Goal: Complete application form: Complete application form

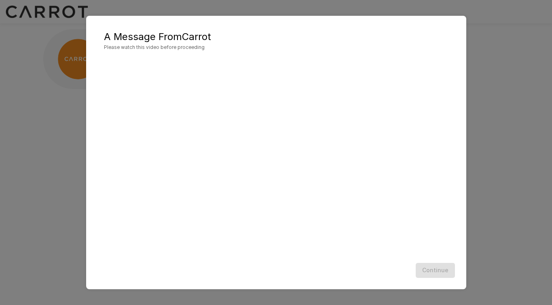
click at [485, 39] on div "A Message From Carrot Please watch this video before proceeding Continue" at bounding box center [276, 152] width 552 height 305
click at [502, 76] on div "A Message From Carrot Please watch this video before proceeding Continue" at bounding box center [276, 152] width 552 height 305
click at [438, 265] on div "Continue" at bounding box center [276, 270] width 364 height 21
click at [370, 256] on div at bounding box center [276, 159] width 364 height 202
click at [436, 273] on button "Continue" at bounding box center [435, 270] width 39 height 15
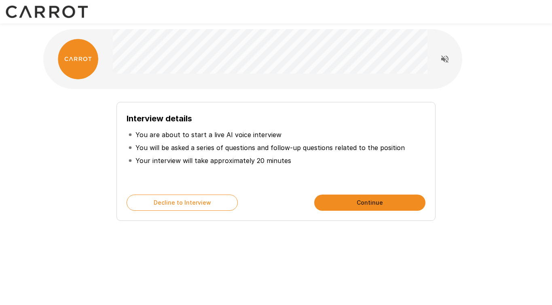
click at [145, 130] on p "You are about to start a live AI voice interview" at bounding box center [209, 135] width 146 height 10
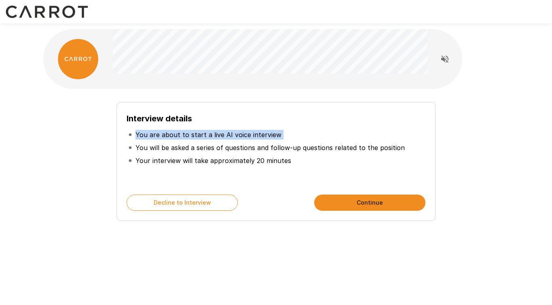
drag, startPoint x: 145, startPoint y: 130, endPoint x: 267, endPoint y: 134, distance: 121.8
click at [267, 134] on p "You are about to start a live AI voice interview" at bounding box center [209, 135] width 146 height 10
click at [370, 201] on button "Continue" at bounding box center [369, 203] width 111 height 16
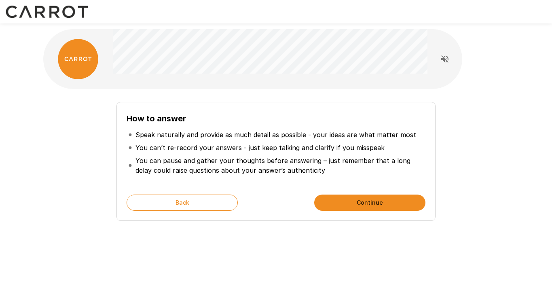
click at [251, 147] on p "You can’t re-record your answers - just keep talking and clarify if you misspeak" at bounding box center [260, 148] width 249 height 10
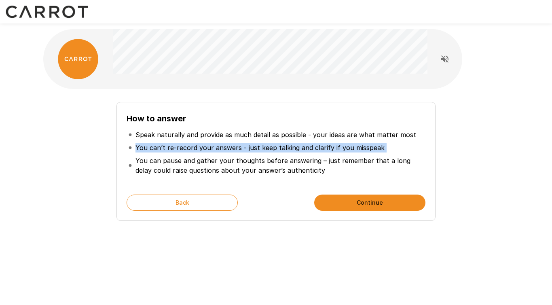
click at [251, 147] on p "You can’t re-record your answers - just keep talking and clarify if you misspeak" at bounding box center [260, 148] width 249 height 10
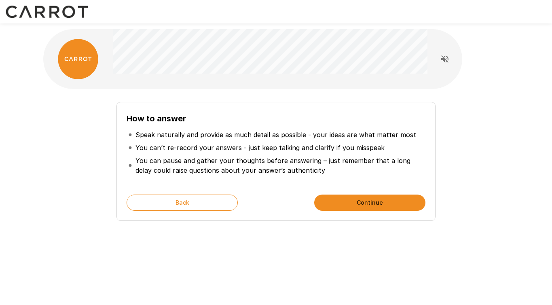
click at [138, 162] on p "You can pause and gather your thoughts before answering – just remember that a …" at bounding box center [280, 165] width 288 height 19
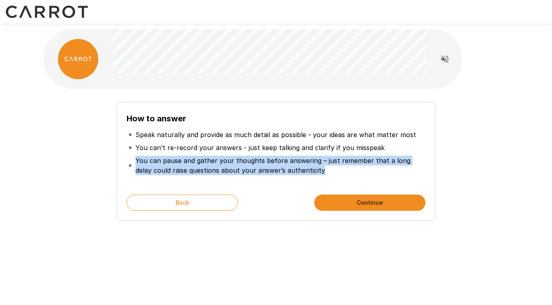
click at [138, 162] on p "You can pause and gather your thoughts before answering – just remember that a …" at bounding box center [280, 165] width 288 height 19
click at [171, 162] on p "You can pause and gather your thoughts before answering – just remember that a …" at bounding box center [280, 165] width 288 height 19
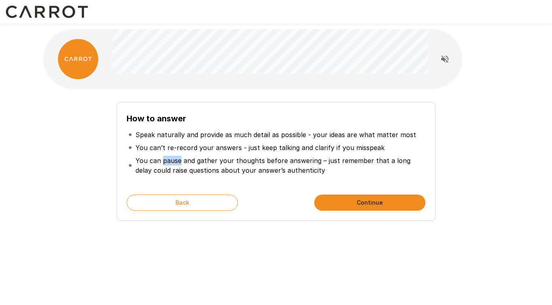
click at [171, 162] on p "You can pause and gather your thoughts before answering – just remember that a …" at bounding box center [280, 165] width 288 height 19
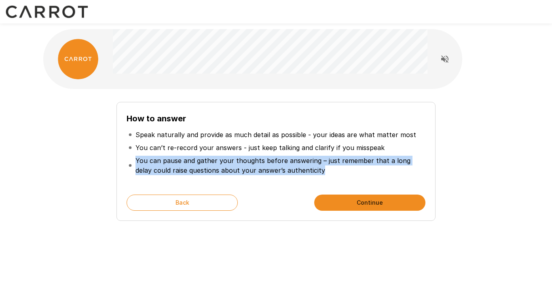
click at [171, 162] on p "You can pause and gather your thoughts before answering – just remember that a …" at bounding box center [280, 165] width 288 height 19
click at [385, 202] on button "Continue" at bounding box center [369, 203] width 111 height 16
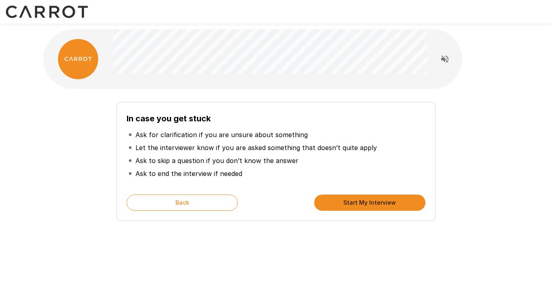
click at [224, 138] on p "Ask for clarification if you are unsure about something" at bounding box center [222, 135] width 172 height 10
click at [218, 136] on p "Ask for clarification if you are unsure about something" at bounding box center [222, 135] width 172 height 10
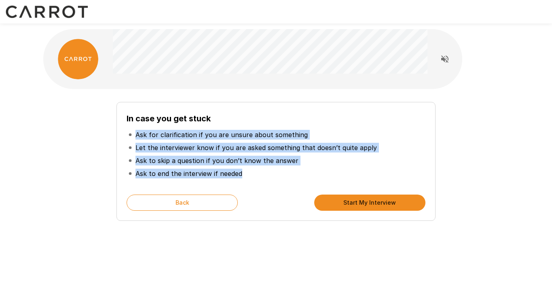
drag, startPoint x: 218, startPoint y: 136, endPoint x: 235, endPoint y: 172, distance: 39.4
click at [235, 172] on ul "Ask for clarification if you are unsure about something Let the interviewer kno…" at bounding box center [276, 154] width 299 height 58
click at [363, 203] on button "Start My Interview" at bounding box center [369, 203] width 111 height 16
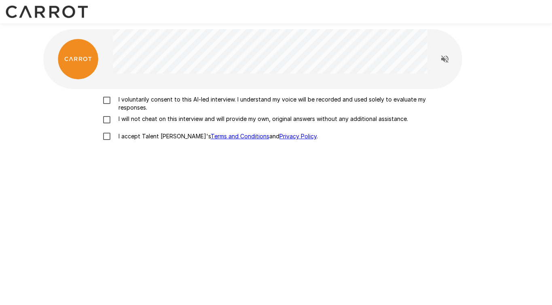
click at [156, 101] on p "I voluntarily consent to this AI-led interview. I understand my voice will be r…" at bounding box center [284, 103] width 339 height 16
click at [99, 169] on div "I voluntarily consent to this AI-led interview. I understand my voice will be r…" at bounding box center [276, 133] width 466 height 88
click at [127, 115] on p "I will not cheat on this interview and will provide my own, original answers wi…" at bounding box center [261, 119] width 293 height 8
click at [127, 139] on p "I accept Talent Llama's Terms and Conditions and Privacy Policy ." at bounding box center [216, 136] width 203 height 8
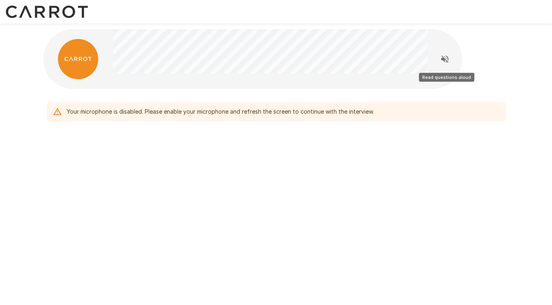
click at [448, 56] on icon "Read questions aloud" at bounding box center [445, 59] width 10 height 10
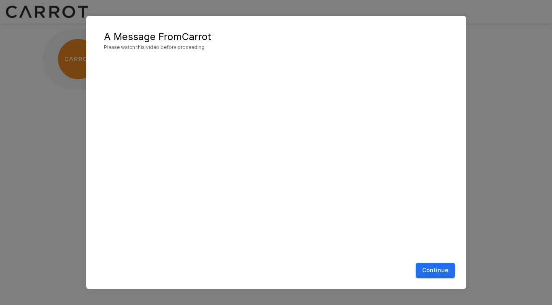
click at [441, 271] on button "Continue" at bounding box center [435, 270] width 39 height 15
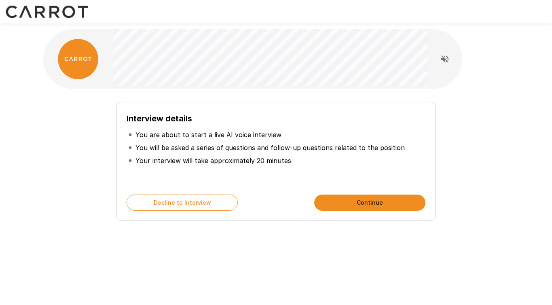
click at [404, 211] on div "Interview details You are about to start a live AI voice interview You will be …" at bounding box center [276, 161] width 319 height 119
click at [402, 208] on button "Continue" at bounding box center [369, 203] width 111 height 16
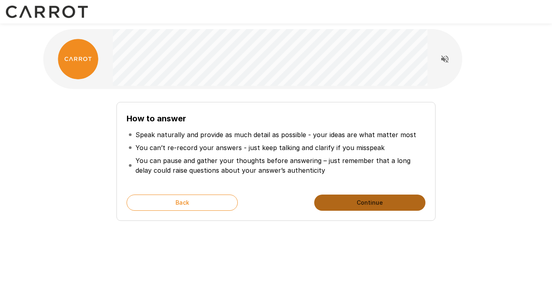
click at [402, 208] on button "Continue" at bounding box center [369, 203] width 111 height 16
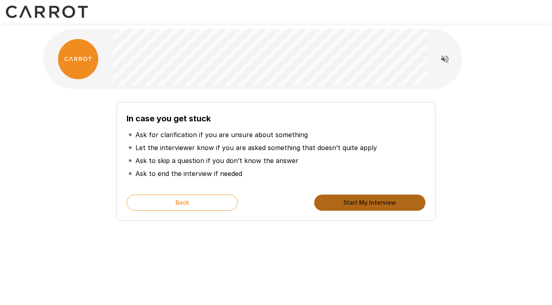
click at [402, 208] on button "Start My Interview" at bounding box center [369, 203] width 111 height 16
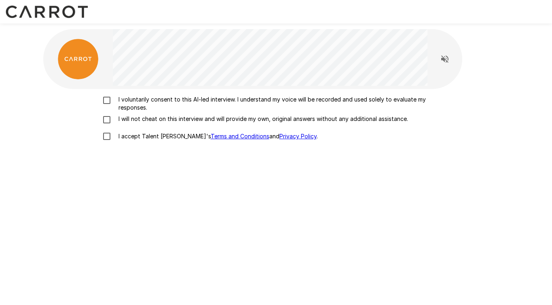
drag, startPoint x: 151, startPoint y: 99, endPoint x: 150, endPoint y: 106, distance: 6.7
click at [151, 99] on p "I voluntarily consent to this AI-led interview. I understand my voice will be r…" at bounding box center [284, 103] width 339 height 16
drag, startPoint x: 147, startPoint y: 114, endPoint x: 144, endPoint y: 129, distance: 14.8
click at [147, 115] on p "I will not cheat on this interview and will provide my own, original answers wi…" at bounding box center [261, 119] width 293 height 8
click at [145, 135] on p "I accept Talent Llama's Terms and Conditions and Privacy Policy ." at bounding box center [216, 136] width 203 height 8
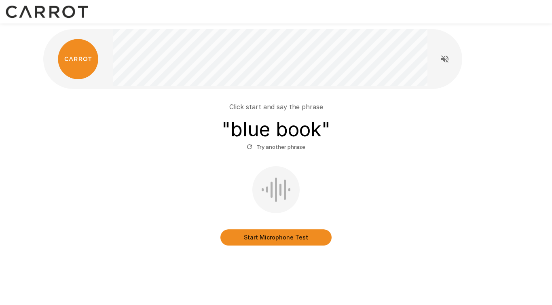
click at [275, 237] on button "Start Microphone Test" at bounding box center [275, 237] width 111 height 16
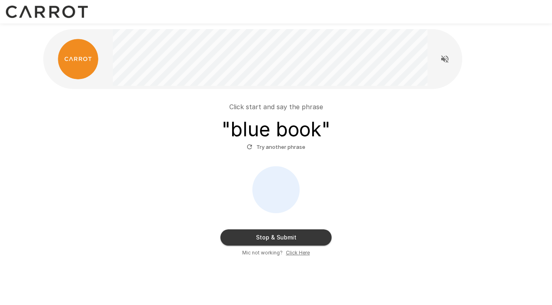
click at [275, 240] on button "Stop & Submit" at bounding box center [275, 237] width 111 height 16
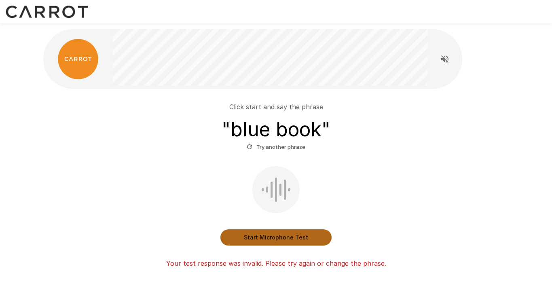
click at [276, 239] on button "Start Microphone Test" at bounding box center [275, 237] width 111 height 16
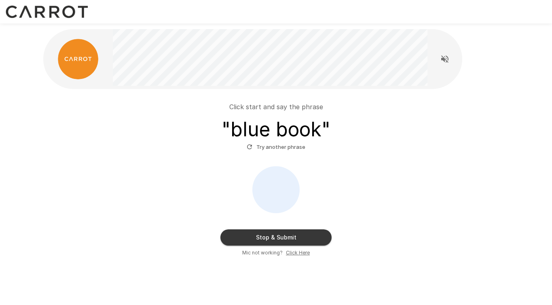
click at [276, 239] on button "Stop & Submit" at bounding box center [275, 237] width 111 height 16
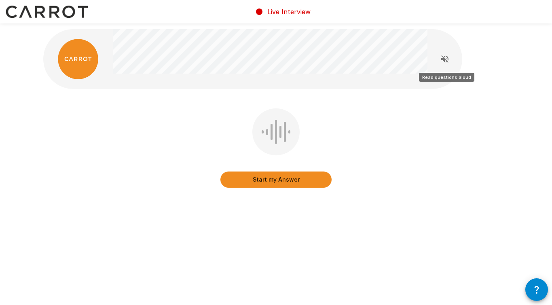
click at [443, 61] on icon "Read questions aloud" at bounding box center [445, 59] width 10 height 10
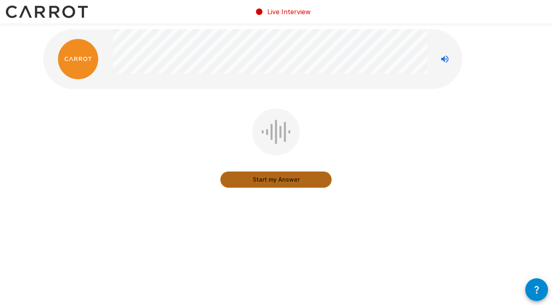
click at [280, 182] on button "Start my Answer" at bounding box center [275, 180] width 111 height 16
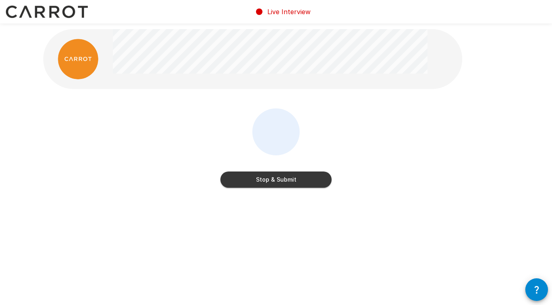
click at [280, 181] on button "Stop & Submit" at bounding box center [275, 180] width 111 height 16
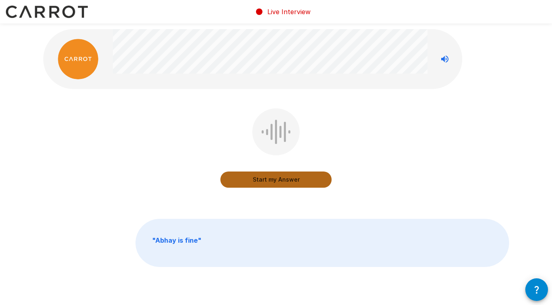
click at [274, 181] on button "Start my Answer" at bounding box center [275, 180] width 111 height 16
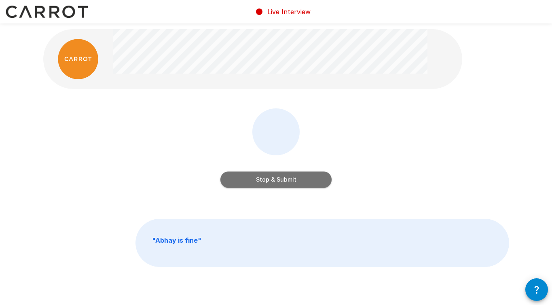
click at [274, 181] on button "Stop & Submit" at bounding box center [275, 180] width 111 height 16
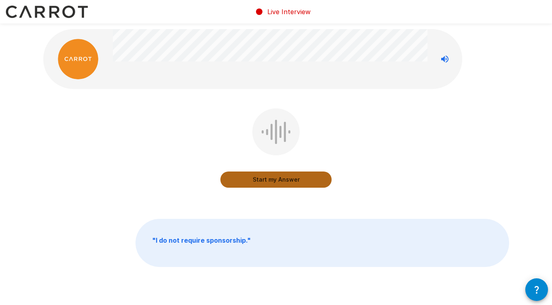
click at [265, 177] on button "Start my Answer" at bounding box center [275, 180] width 111 height 16
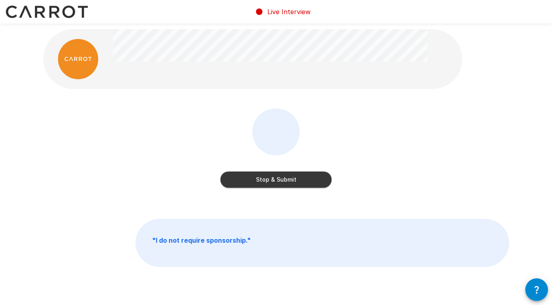
click at [264, 177] on button "Stop & Submit" at bounding box center [275, 180] width 111 height 16
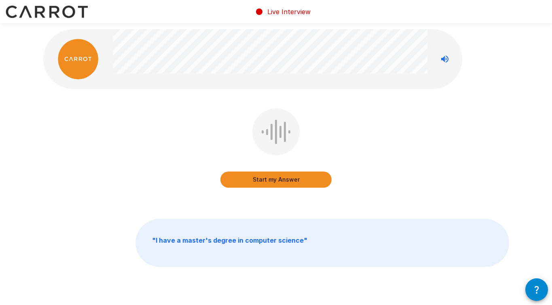
click at [276, 182] on button "Start my Answer" at bounding box center [275, 180] width 111 height 16
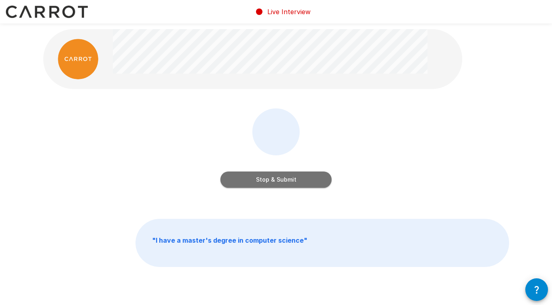
click at [279, 179] on button "Stop & Submit" at bounding box center [275, 180] width 111 height 16
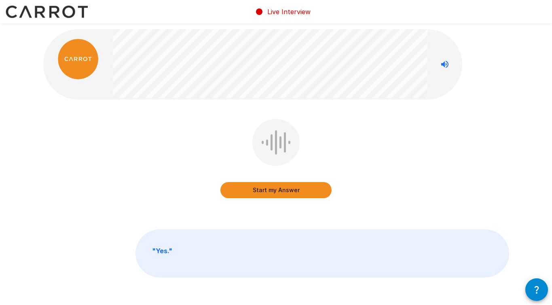
click at [279, 186] on button "Start my Answer" at bounding box center [275, 190] width 111 height 16
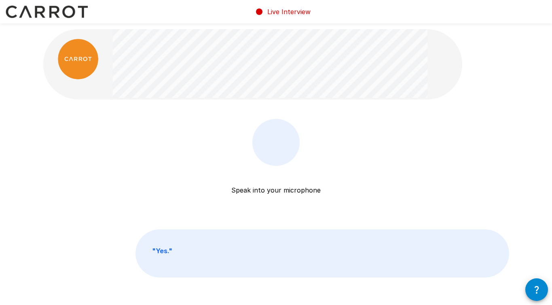
click at [270, 163] on div at bounding box center [275, 142] width 47 height 47
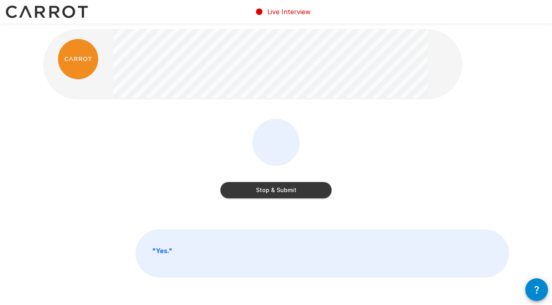
click at [284, 183] on button "Stop & Submit" at bounding box center [275, 190] width 111 height 16
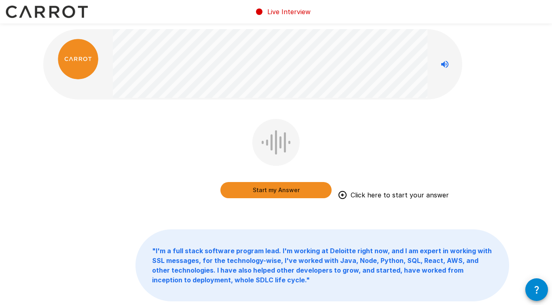
click at [286, 194] on button "Start my Answer" at bounding box center [275, 190] width 111 height 16
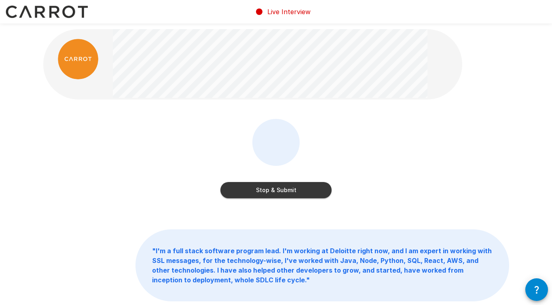
click at [286, 194] on button "Stop & Submit" at bounding box center [275, 190] width 111 height 16
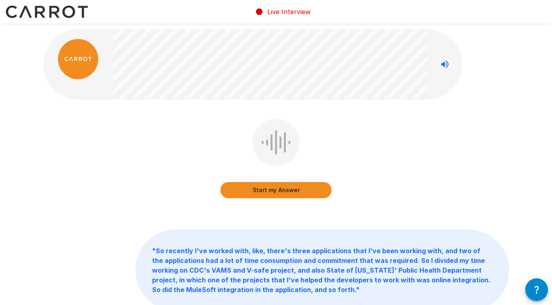
scroll to position [1, 0]
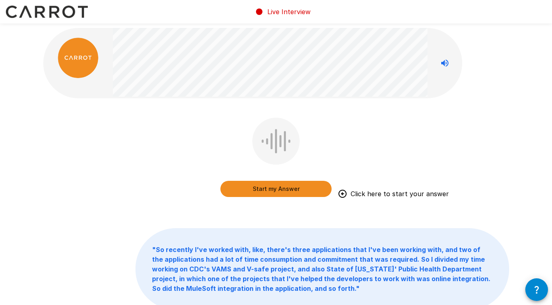
click at [281, 190] on button "Start my Answer" at bounding box center [275, 189] width 111 height 16
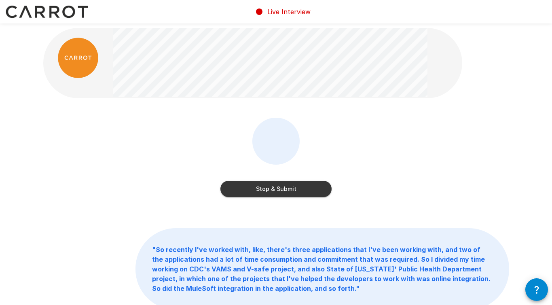
click at [282, 190] on button "Stop & Submit" at bounding box center [275, 189] width 111 height 16
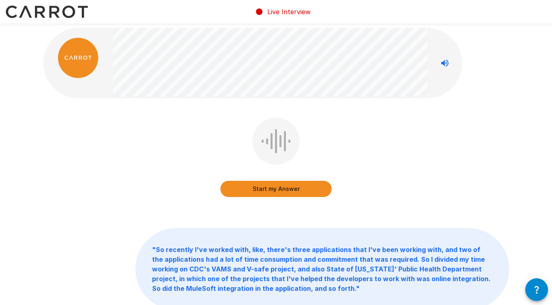
scroll to position [0, 0]
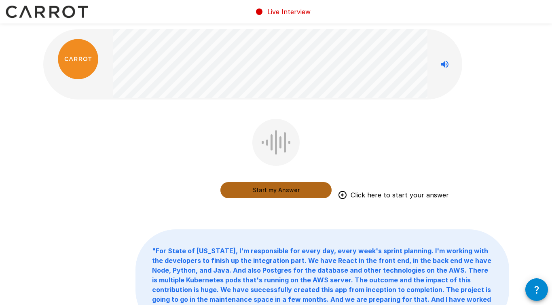
click at [293, 189] on button "Start my Answer" at bounding box center [275, 190] width 111 height 16
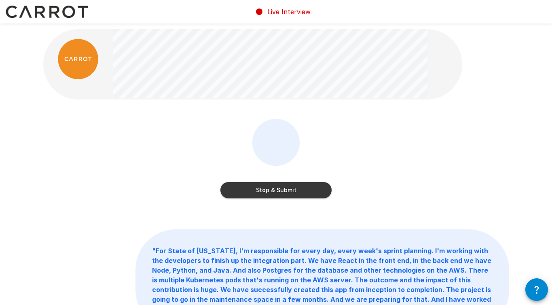
click at [293, 189] on button "Stop & Submit" at bounding box center [275, 190] width 111 height 16
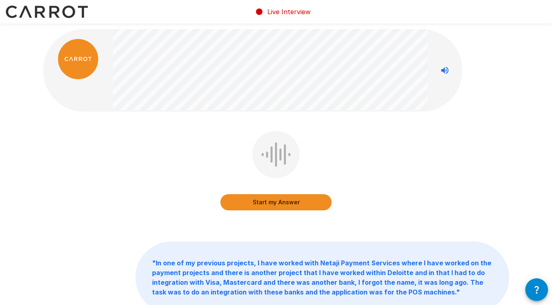
click at [373, 152] on div "Start my Answer" at bounding box center [276, 176] width 466 height 91
click at [307, 199] on button "Start my Answer" at bounding box center [275, 202] width 111 height 16
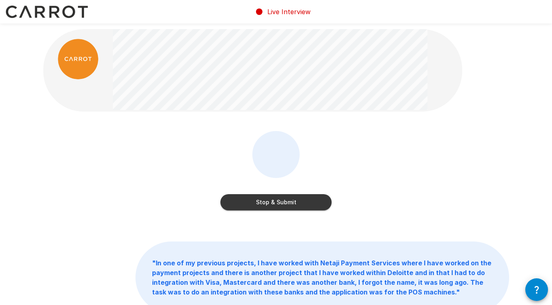
click at [307, 199] on button "Stop & Submit" at bounding box center [275, 202] width 111 height 16
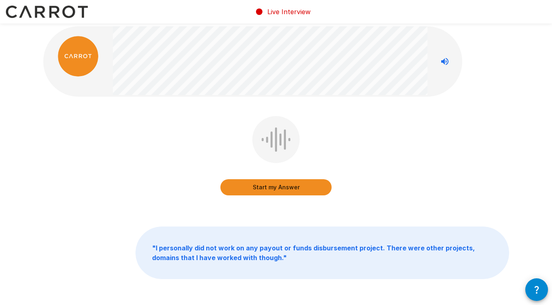
scroll to position [0, 0]
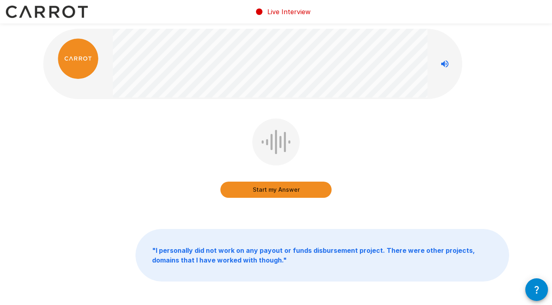
click at [277, 191] on button "Start my Answer" at bounding box center [275, 190] width 111 height 16
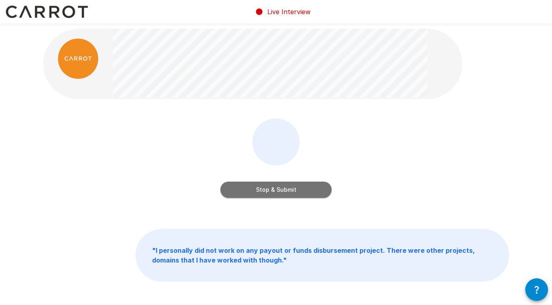
click at [288, 191] on button "Stop & Submit" at bounding box center [275, 190] width 111 height 16
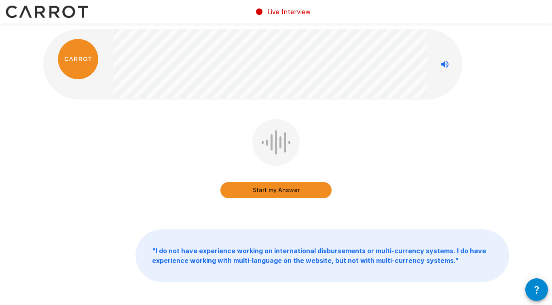
scroll to position [1, 0]
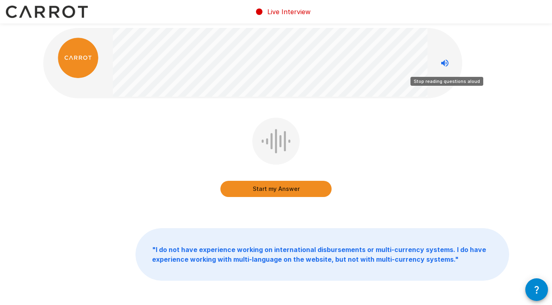
click at [447, 63] on icon "Stop reading questions aloud" at bounding box center [445, 63] width 10 height 10
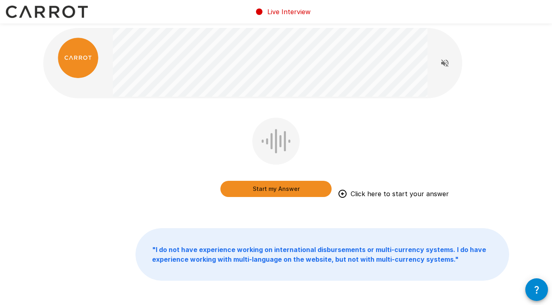
click at [288, 191] on button "Start my Answer" at bounding box center [275, 189] width 111 height 16
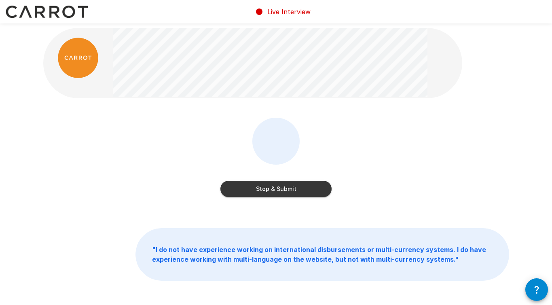
click at [288, 191] on button "Stop & Submit" at bounding box center [275, 189] width 111 height 16
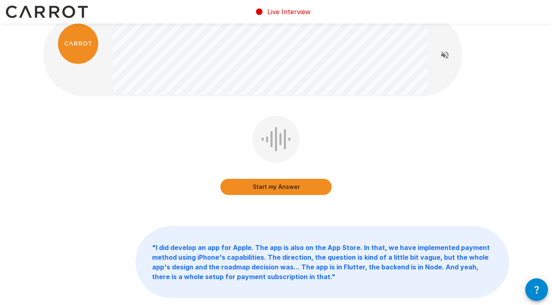
scroll to position [0, 0]
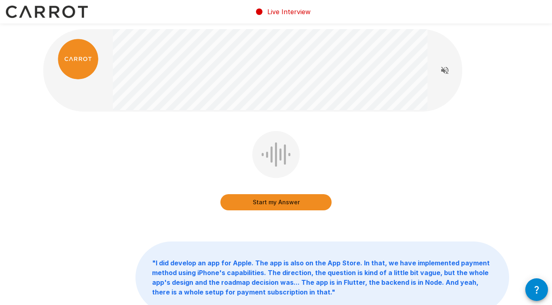
click at [373, 138] on div "Start my Answer" at bounding box center [276, 176] width 466 height 91
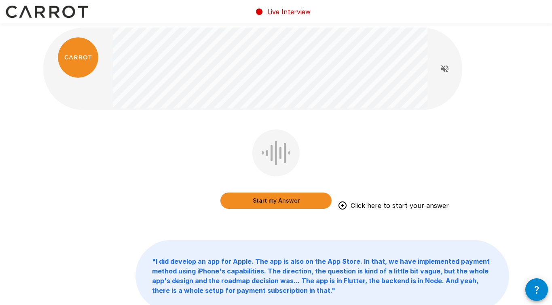
scroll to position [4, 0]
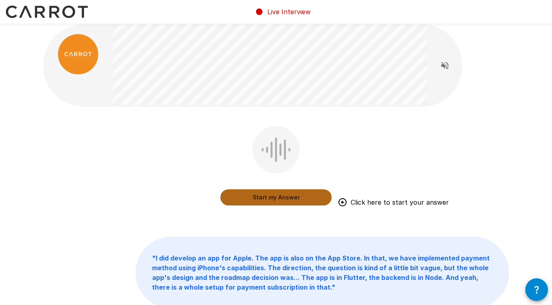
click at [286, 195] on button "Start my Answer" at bounding box center [275, 197] width 111 height 16
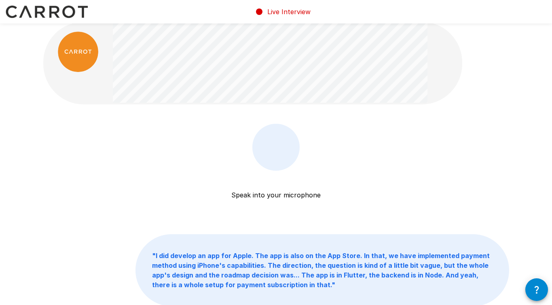
scroll to position [8, 0]
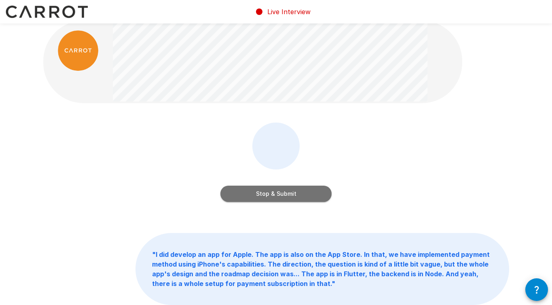
click at [286, 195] on button "Stop & Submit" at bounding box center [275, 194] width 111 height 16
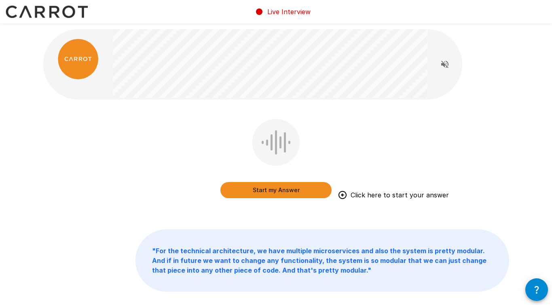
click at [286, 189] on button "Start my Answer" at bounding box center [275, 190] width 111 height 16
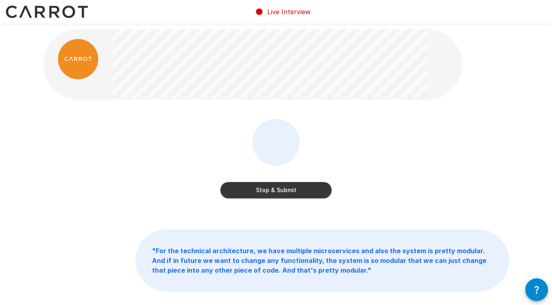
click at [281, 186] on button "Stop & Submit" at bounding box center [275, 190] width 111 height 16
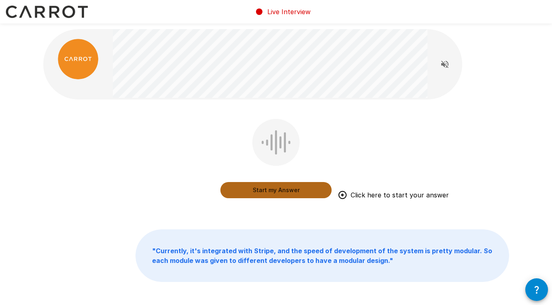
click at [279, 191] on button "Start my Answer" at bounding box center [275, 190] width 111 height 16
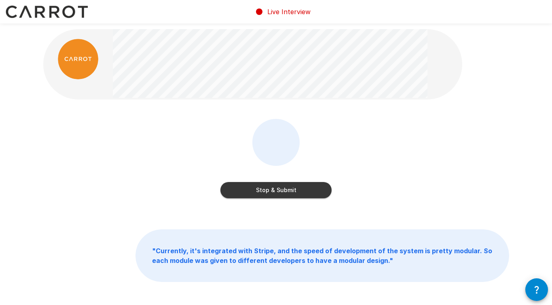
click at [309, 184] on button "Stop & Submit" at bounding box center [275, 190] width 111 height 16
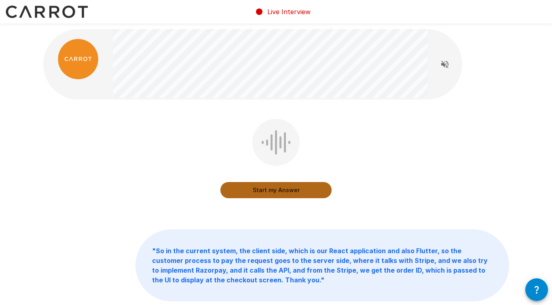
click at [296, 194] on button "Start my Answer" at bounding box center [275, 190] width 111 height 16
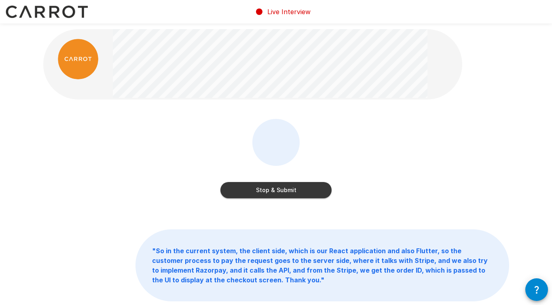
click at [285, 192] on button "Stop & Submit" at bounding box center [275, 190] width 111 height 16
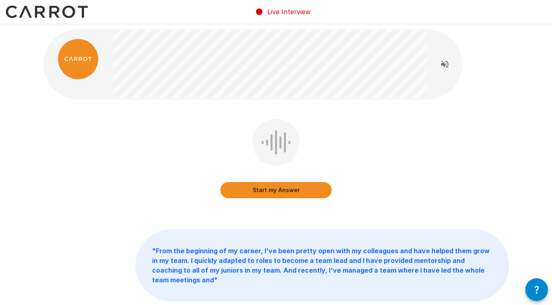
click at [235, 118] on div "Start my Answer " From the beginning of my career, I've been pretty open with m…" at bounding box center [276, 183] width 485 height 366
click at [286, 180] on div "Start my Answer" at bounding box center [275, 182] width 111 height 32
click at [284, 184] on button "Start my Answer" at bounding box center [275, 190] width 111 height 16
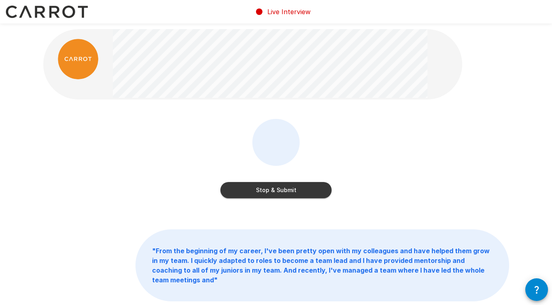
scroll to position [0, 0]
click at [284, 184] on button "Stop & Submit" at bounding box center [275, 190] width 111 height 16
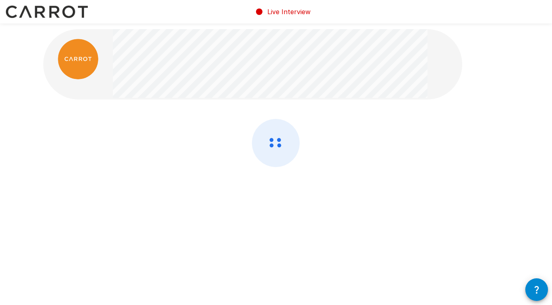
scroll to position [0, 0]
click at [416, 137] on div at bounding box center [276, 164] width 466 height 91
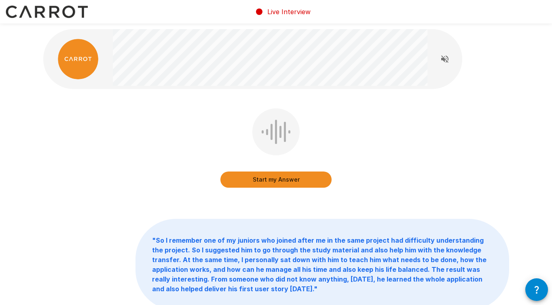
click at [286, 172] on button "Start my Answer" at bounding box center [275, 180] width 111 height 16
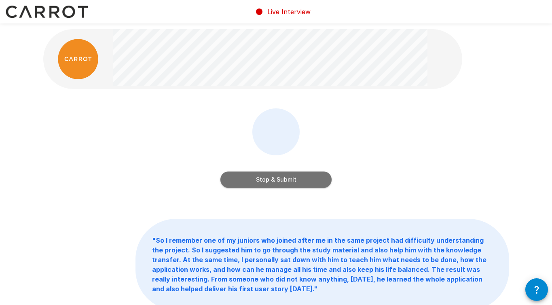
click at [295, 180] on button "Stop & Submit" at bounding box center [275, 180] width 111 height 16
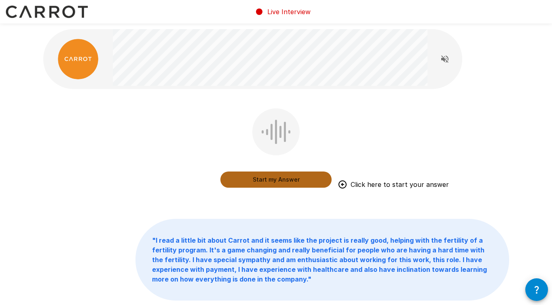
click at [287, 178] on button "Start my Answer" at bounding box center [275, 180] width 111 height 16
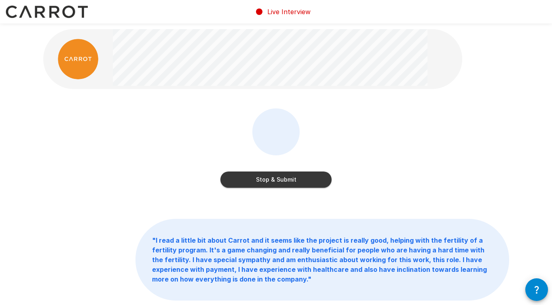
click at [287, 178] on button "Stop & Submit" at bounding box center [275, 180] width 111 height 16
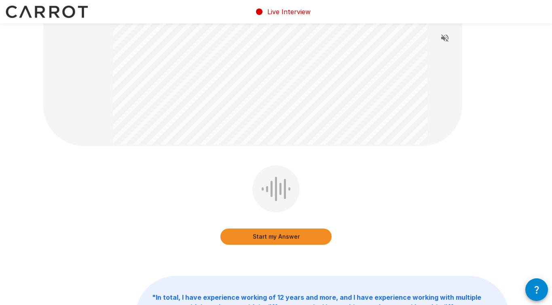
scroll to position [105, 0]
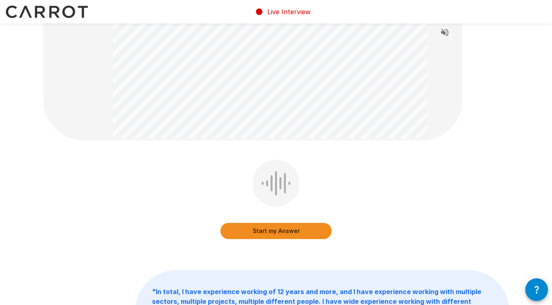
click at [300, 229] on button "Start my Answer" at bounding box center [275, 231] width 111 height 16
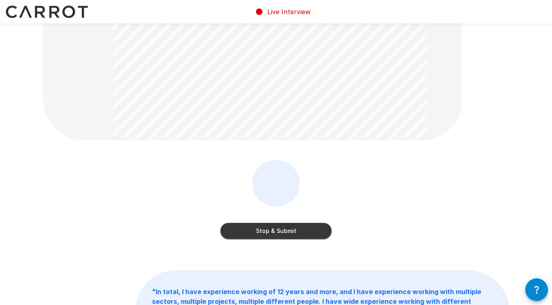
click at [301, 229] on button "Stop & Submit" at bounding box center [275, 231] width 111 height 16
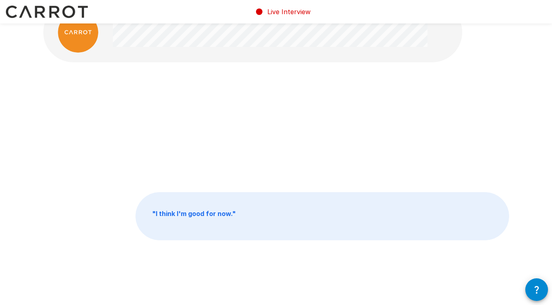
scroll to position [0, 0]
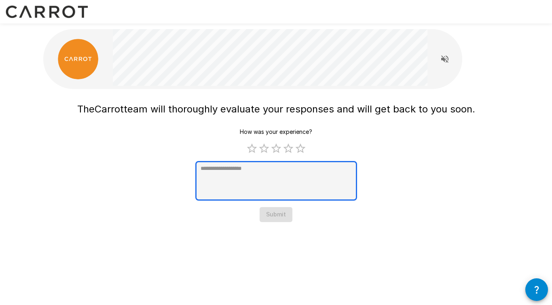
click at [280, 182] on textarea at bounding box center [276, 181] width 162 height 40
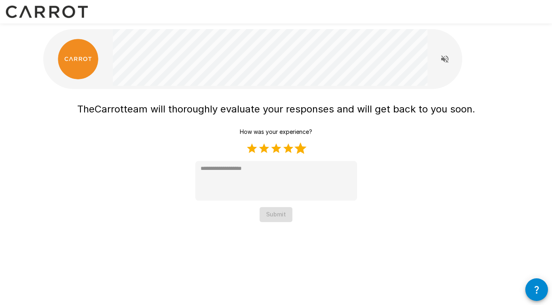
drag, startPoint x: 302, startPoint y: 148, endPoint x: 291, endPoint y: 192, distance: 45.4
click at [302, 148] on label "5 Stars" at bounding box center [300, 148] width 12 height 12
type textarea "*"
click at [282, 219] on button "Submit" at bounding box center [276, 214] width 33 height 15
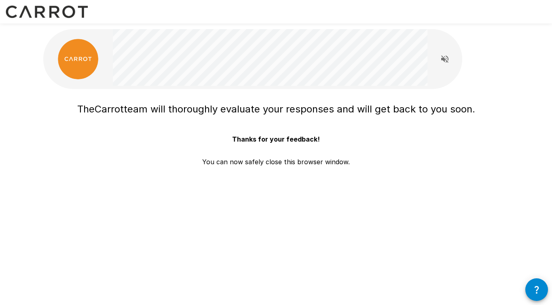
click at [388, 188] on div "The Carrot team will thoroughly evaluate your responses and will get back to yo…" at bounding box center [276, 144] width 466 height 91
drag, startPoint x: 343, startPoint y: 173, endPoint x: 334, endPoint y: 165, distance: 11.5
click at [343, 173] on div "The Carrot team will thoroughly evaluate your responses and will get back to yo…" at bounding box center [276, 144] width 466 height 91
